Goal: Navigation & Orientation: Find specific page/section

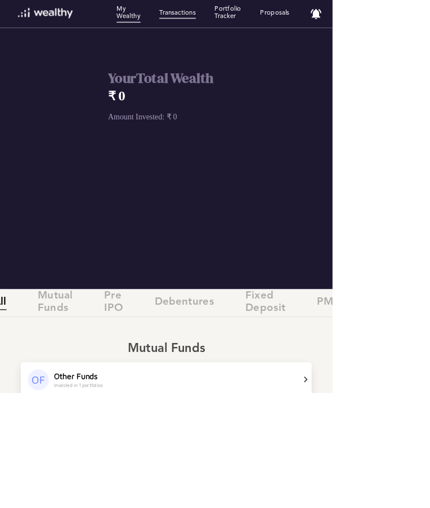
click at [239, 22] on link "Transactions" at bounding box center [229, 18] width 47 height 12
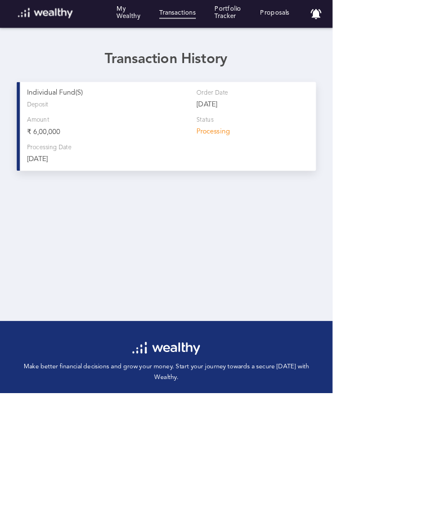
click at [166, 24] on link "My Wealthy" at bounding box center [166, 18] width 31 height 23
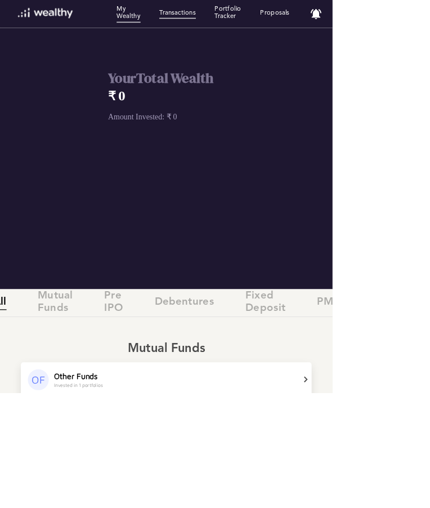
click at [230, 23] on link "Transactions" at bounding box center [229, 18] width 47 height 12
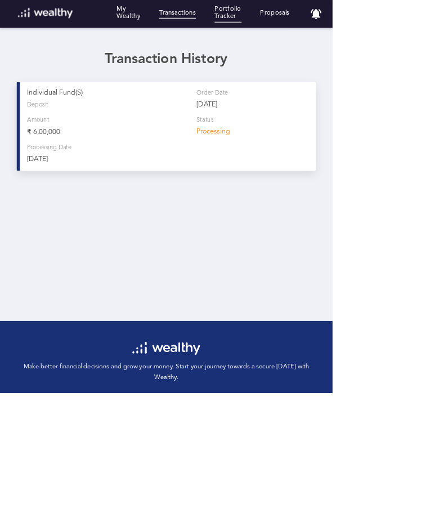
click at [295, 28] on link "Portfolio Tracker" at bounding box center [294, 18] width 35 height 23
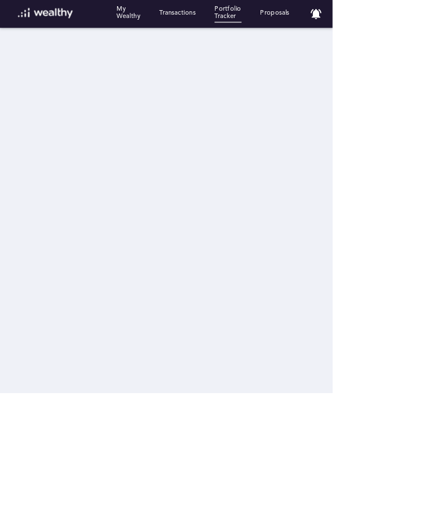
click at [356, 23] on link "Proposals" at bounding box center [356, 18] width 38 height 12
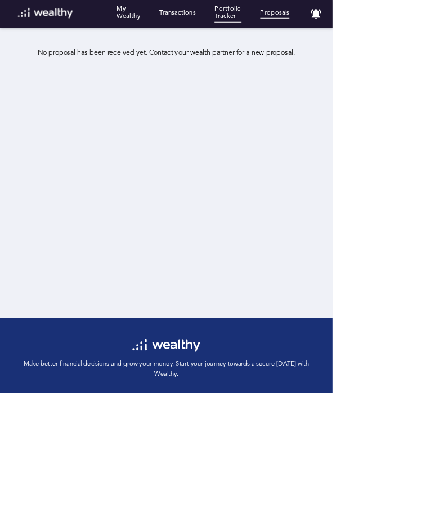
click at [302, 17] on link "Portfolio Tracker" at bounding box center [294, 18] width 35 height 23
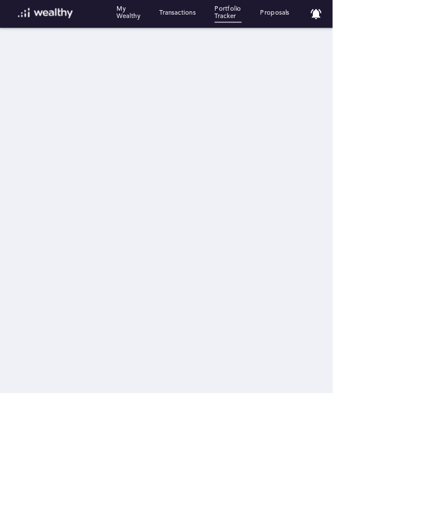
click at [230, 14] on link "Transactions" at bounding box center [229, 18] width 47 height 12
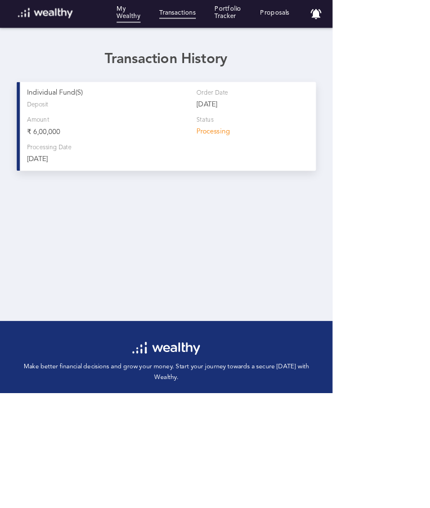
click at [168, 23] on link "My Wealthy" at bounding box center [166, 18] width 31 height 23
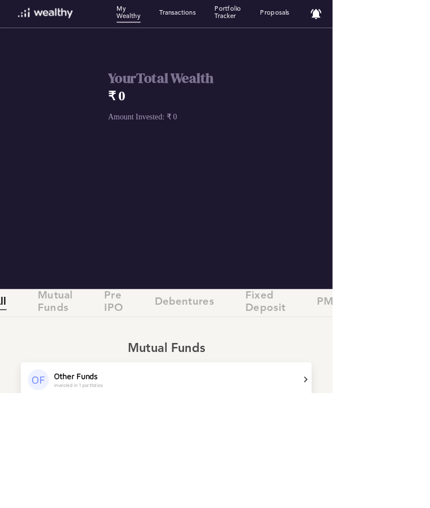
click at [83, 388] on span "Mutual Funds" at bounding box center [72, 391] width 46 height 35
click at [148, 395] on span "Pre IPO" at bounding box center [147, 391] width 25 height 35
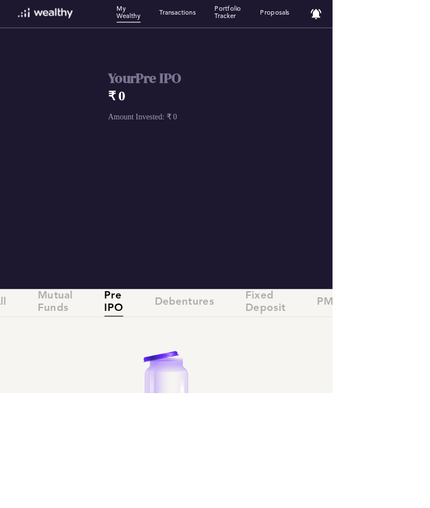
click at [247, 397] on span "Debentures" at bounding box center [238, 391] width 77 height 19
click at [346, 392] on span "Fixed Deposit" at bounding box center [343, 391] width 52 height 35
click at [429, 395] on span "PMS" at bounding box center [425, 391] width 30 height 19
click at [77, 394] on span "Mutual Funds" at bounding box center [72, 391] width 46 height 35
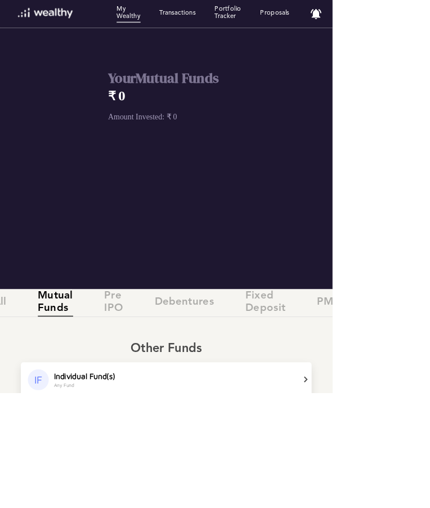
click at [17, 390] on div "All Mutual Funds Pre IPO Debentures Fixed Deposit PMS" at bounding box center [215, 391] width 430 height 35
click at [5, 390] on span "All" at bounding box center [-1, 391] width 17 height 19
click at [388, 495] on div "Other Funds Invested in 1 portfolios" at bounding box center [229, 490] width 319 height 21
click at [388, 495] on div "I n d i v i d u a l F u n d ( s ) A n y F u n d" at bounding box center [229, 490] width 319 height 21
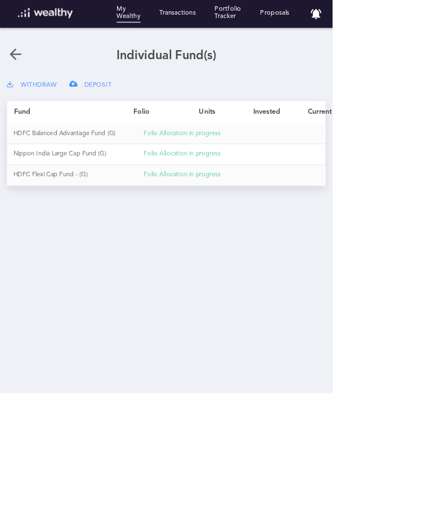
click at [168, 21] on link "My Wealthy" at bounding box center [166, 18] width 31 height 23
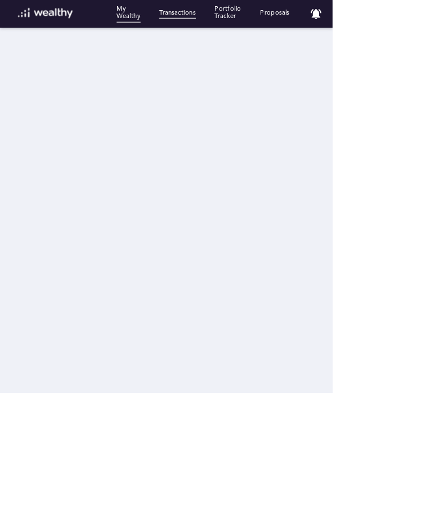
click at [234, 15] on link "Transactions" at bounding box center [229, 18] width 47 height 12
